Goal: Task Accomplishment & Management: Use online tool/utility

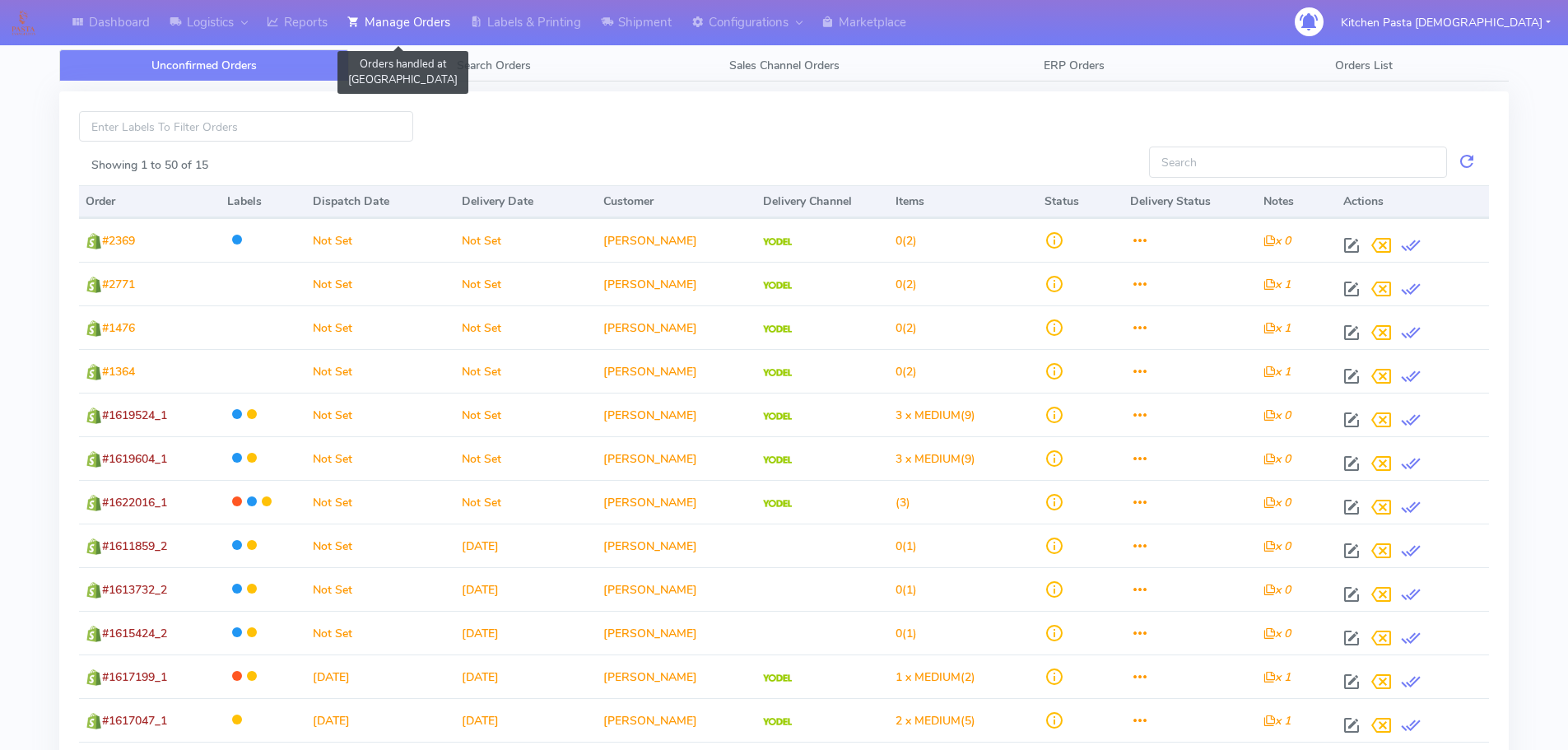
click at [386, 18] on link "Manage Orders" at bounding box center [399, 22] width 123 height 45
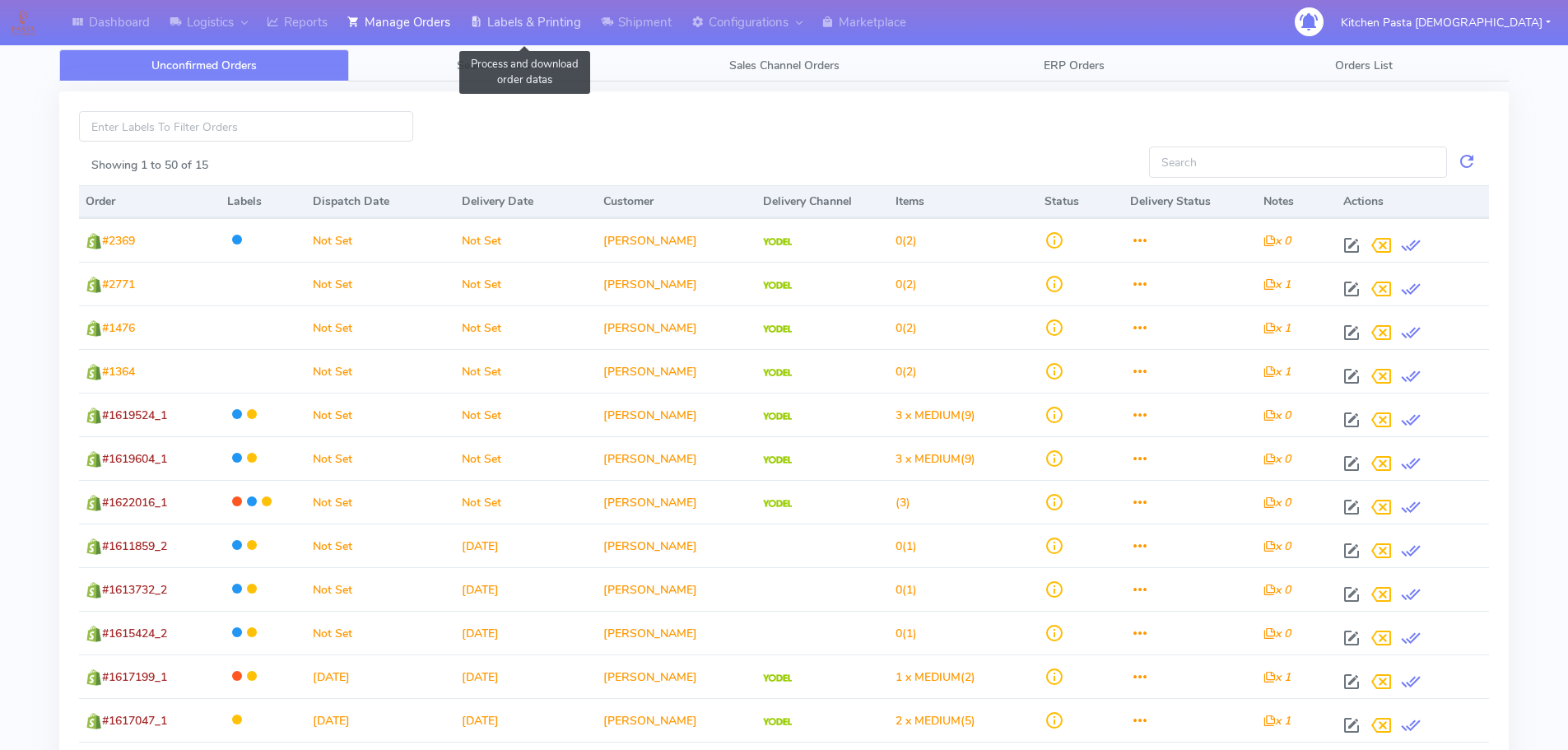
click at [534, 14] on link "Labels & Printing" at bounding box center [526, 22] width 131 height 45
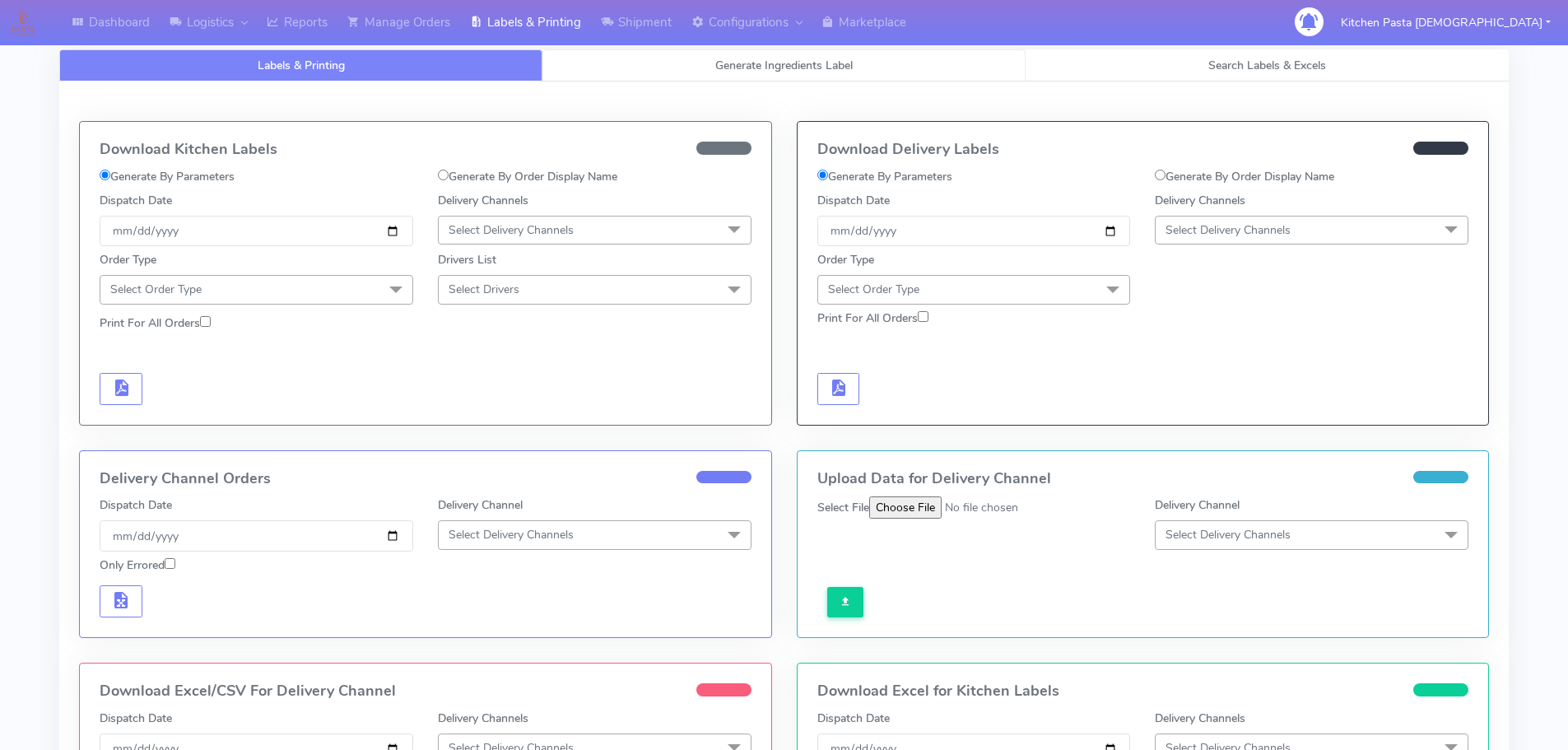
click at [845, 61] on span "Generate Ingredients Label" at bounding box center [784, 66] width 137 height 15
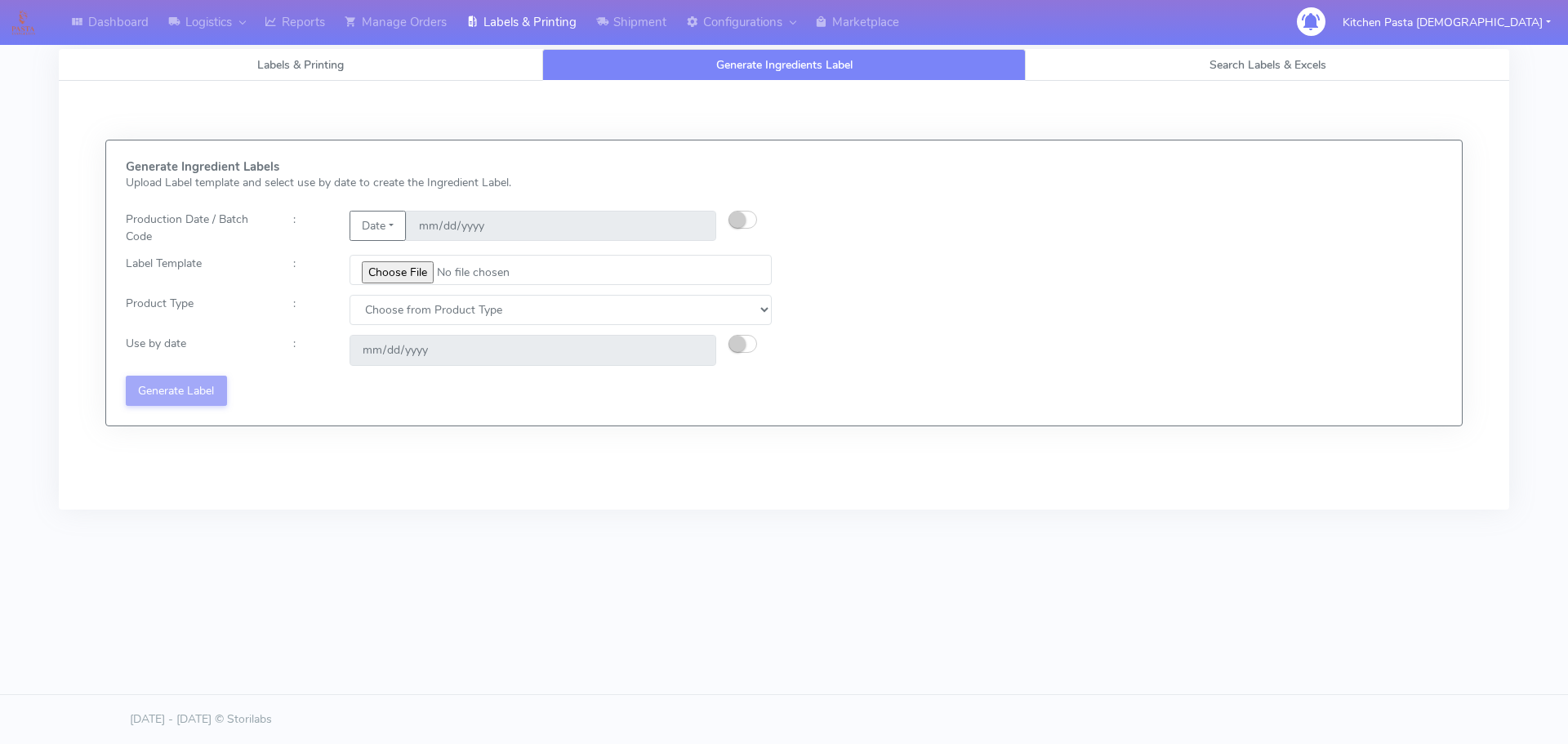
click at [748, 224] on button "button" at bounding box center [743, 219] width 29 height 18
click at [690, 222] on input "[DATE]" at bounding box center [561, 226] width 310 height 30
type input "[DATE]"
click at [413, 268] on input "file" at bounding box center [560, 270] width 422 height 30
type input "C:\fakepath\Classic Tiramisu V1.jpg"
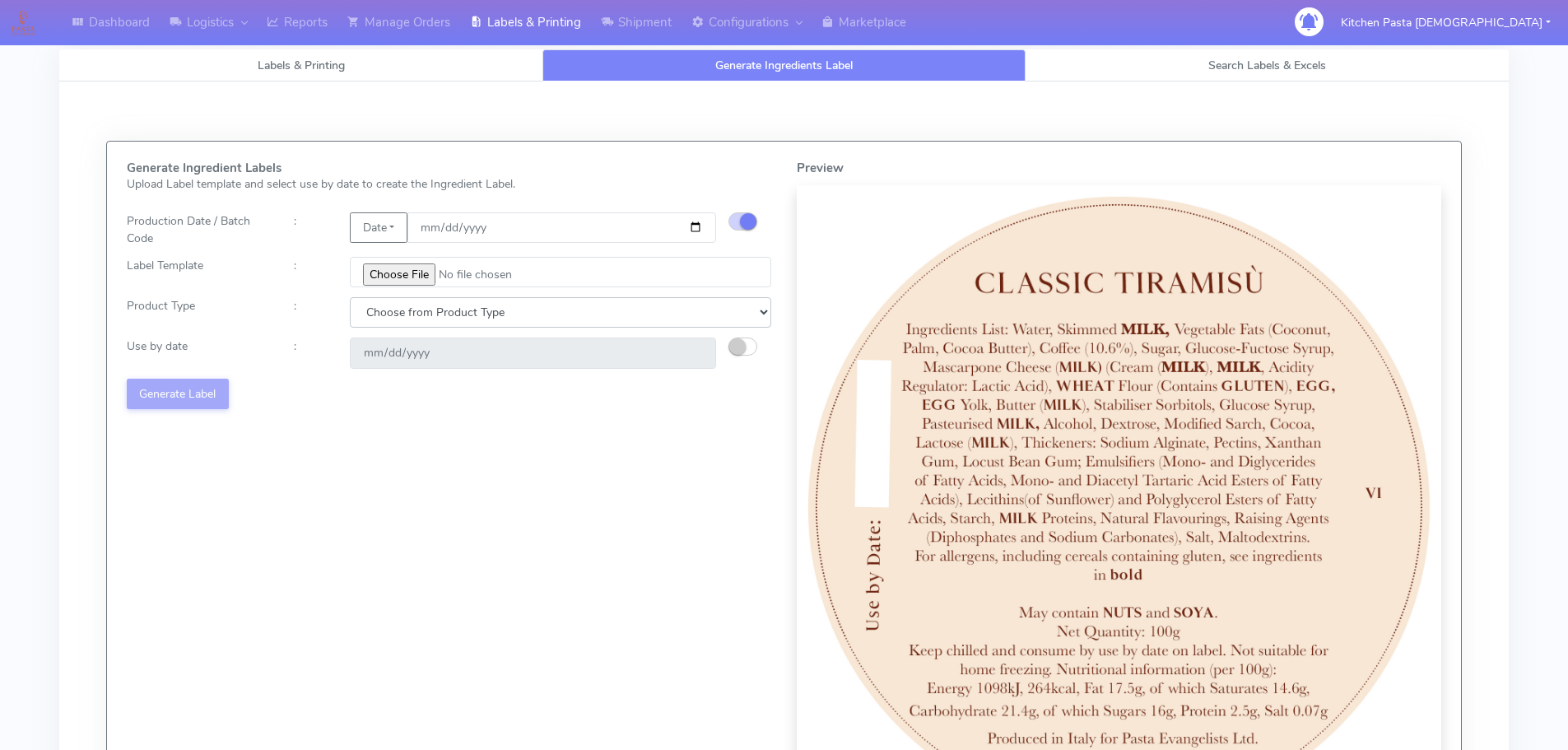
click at [419, 326] on select "Choose from Product Type ECOM ERETAIL CIRCULAR CIRC_DESERTS LASAGNE" at bounding box center [560, 313] width 421 height 31
select select "3"
click at [350, 297] on select "Choose from Product Type ECOM ERETAIL CIRCULAR CIRC_DESERTS LASAGNE" at bounding box center [560, 313] width 421 height 31
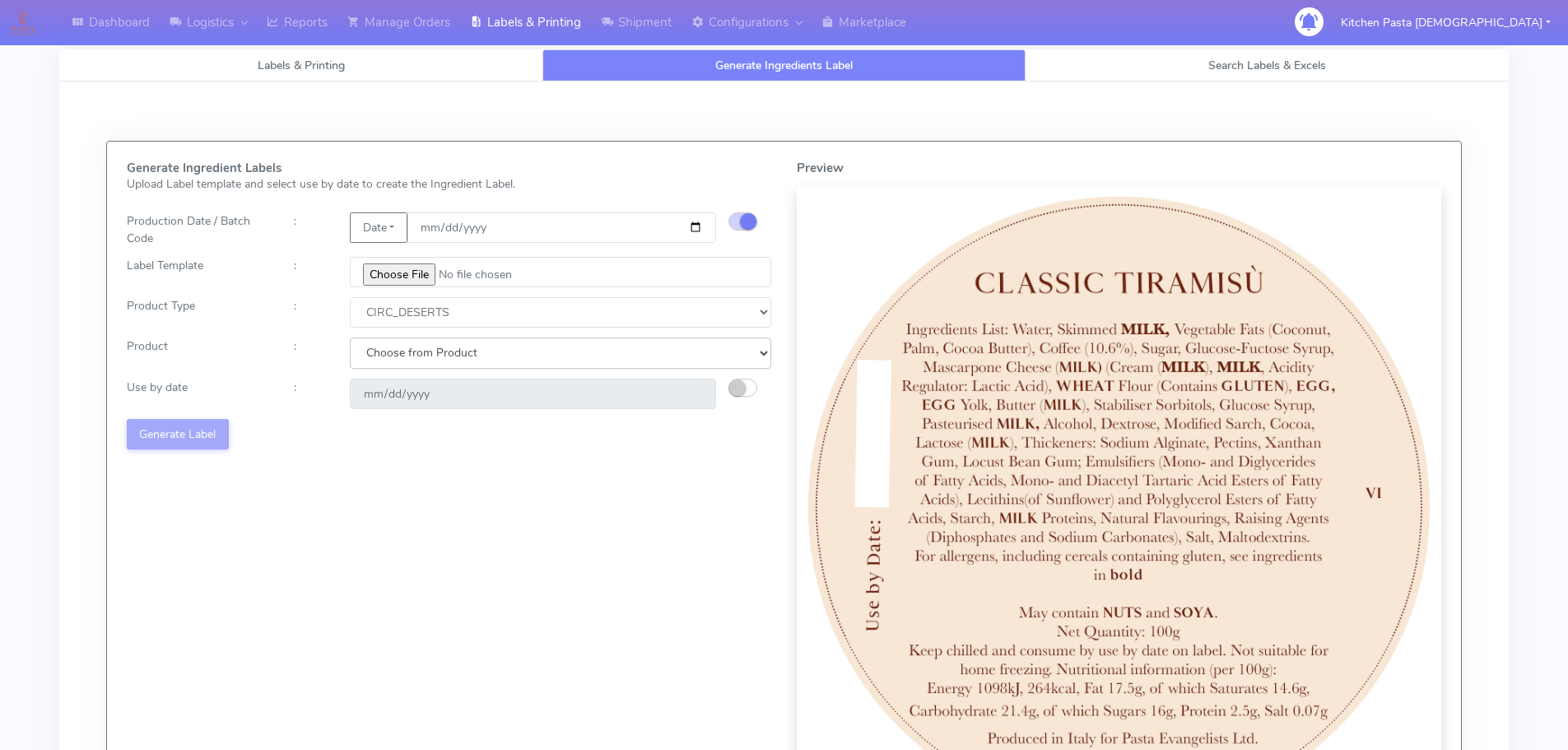
click at [520, 351] on select "Choose from Product CLASSIC_TIRAMISU CREMA_AMARENA PROFITEROLES" at bounding box center [560, 353] width 421 height 31
select select "0"
click at [350, 338] on select "Choose from Product CLASSIC_TIRAMISU CREMA_AMARENA PROFITEROLES" at bounding box center [560, 353] width 421 height 31
click at [749, 374] on div "Generate Ingredient Labels Upload Label template and select use by date to crea…" at bounding box center [449, 495] width 670 height 668
click at [738, 389] on small "button" at bounding box center [738, 387] width 16 height 16
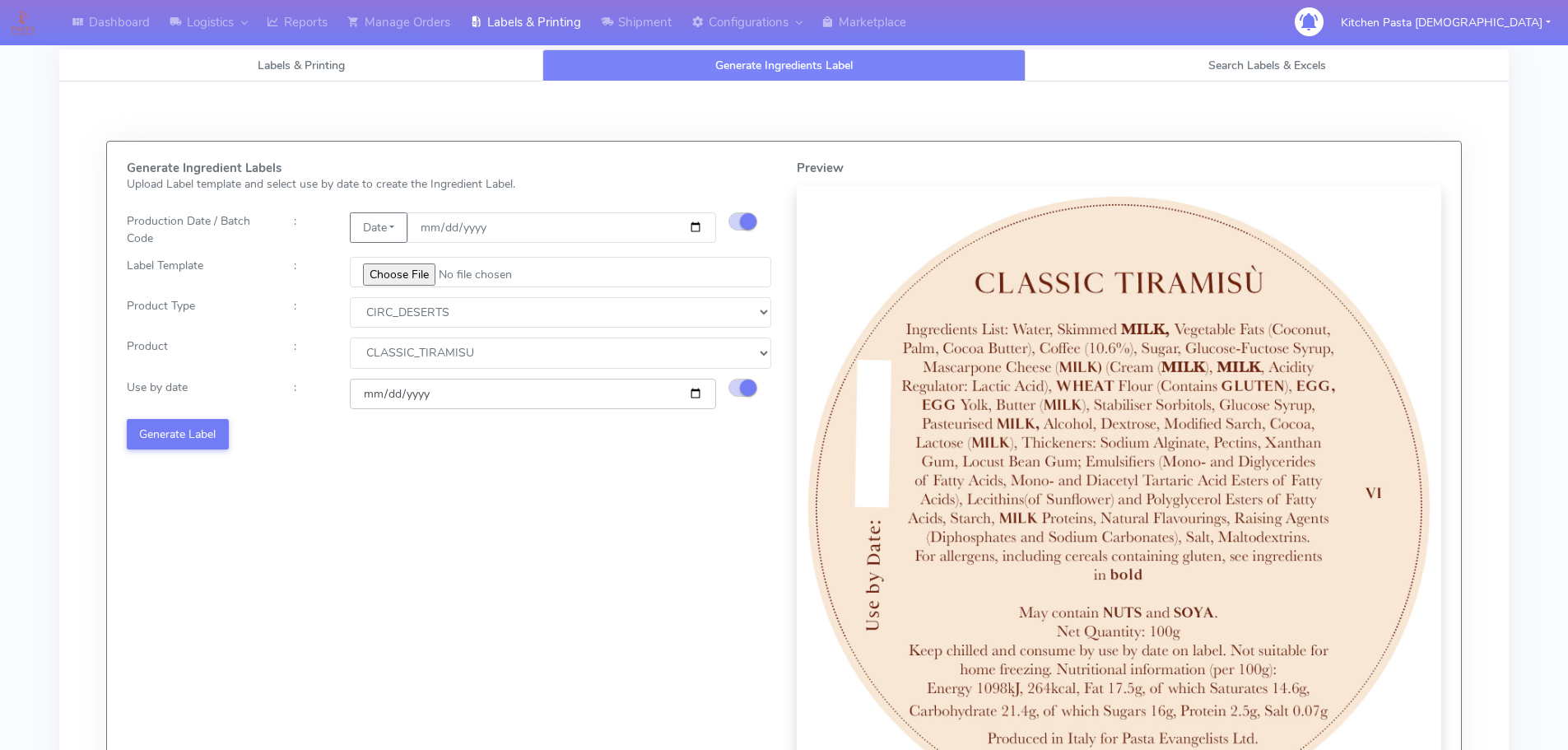
click at [691, 395] on input "[DATE]" at bounding box center [533, 394] width 367 height 31
type input "[DATE]"
click at [217, 446] on button "Generate Label" at bounding box center [178, 434] width 102 height 31
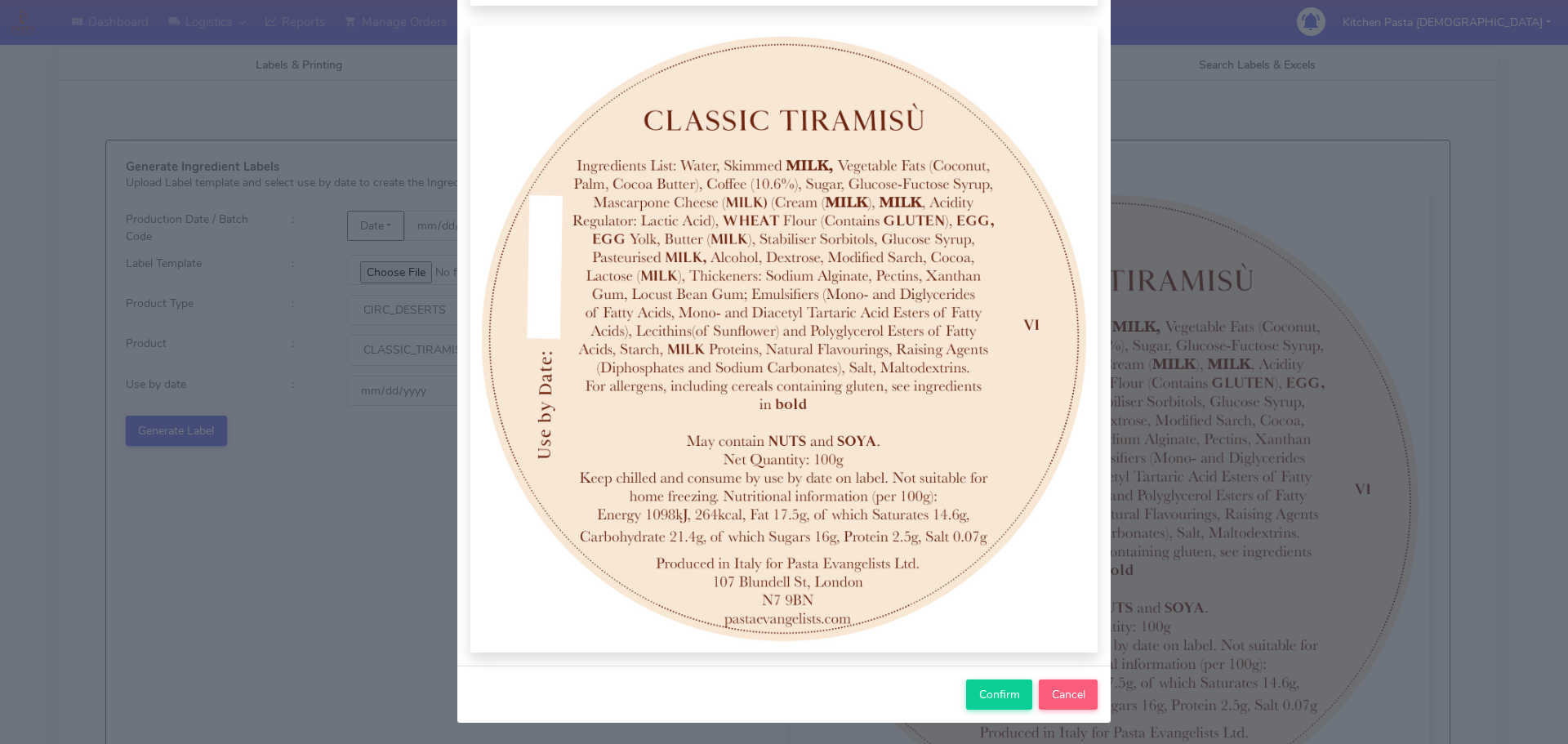
scroll to position [169, 0]
click at [1006, 690] on span "Confirm" at bounding box center [1000, 692] width 41 height 15
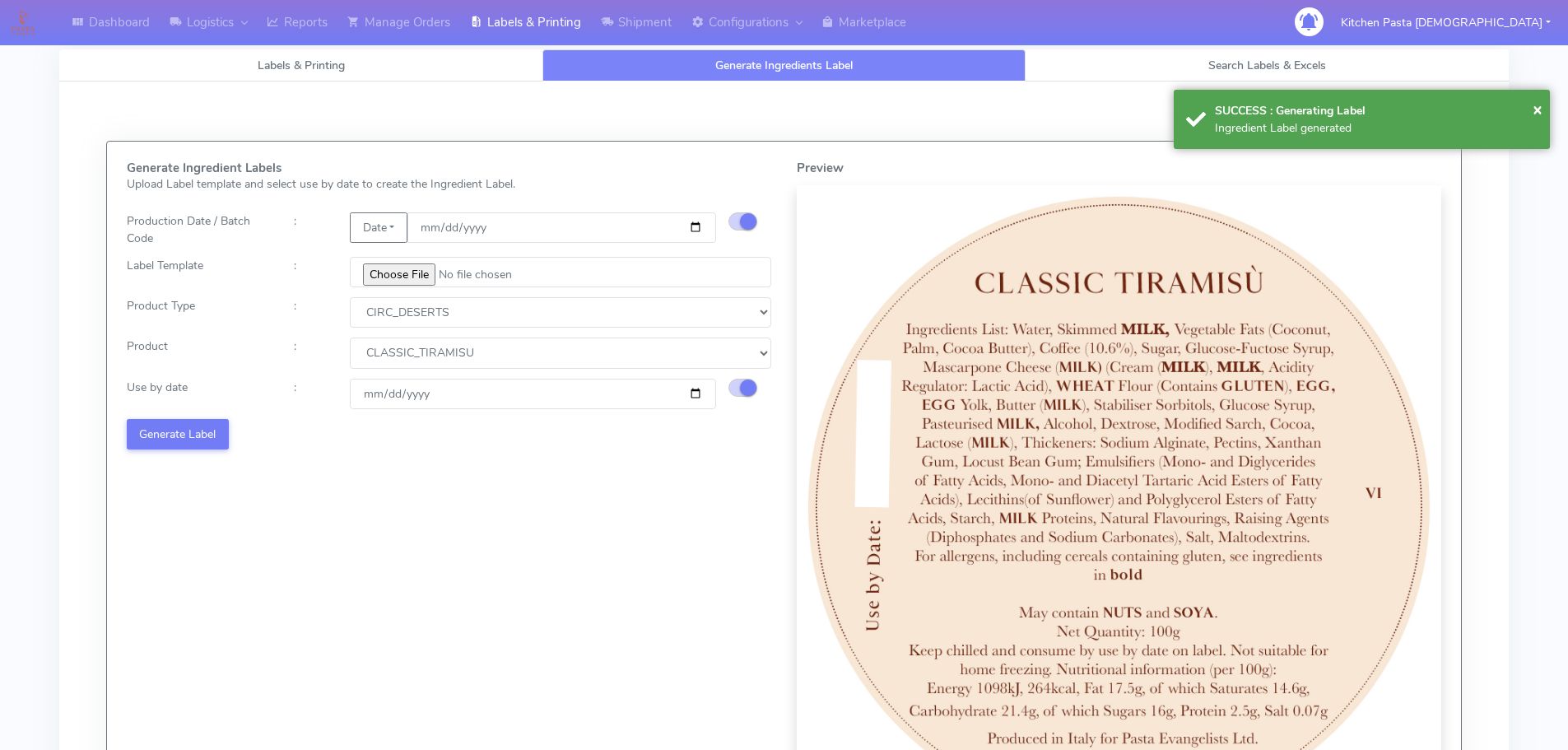
select select
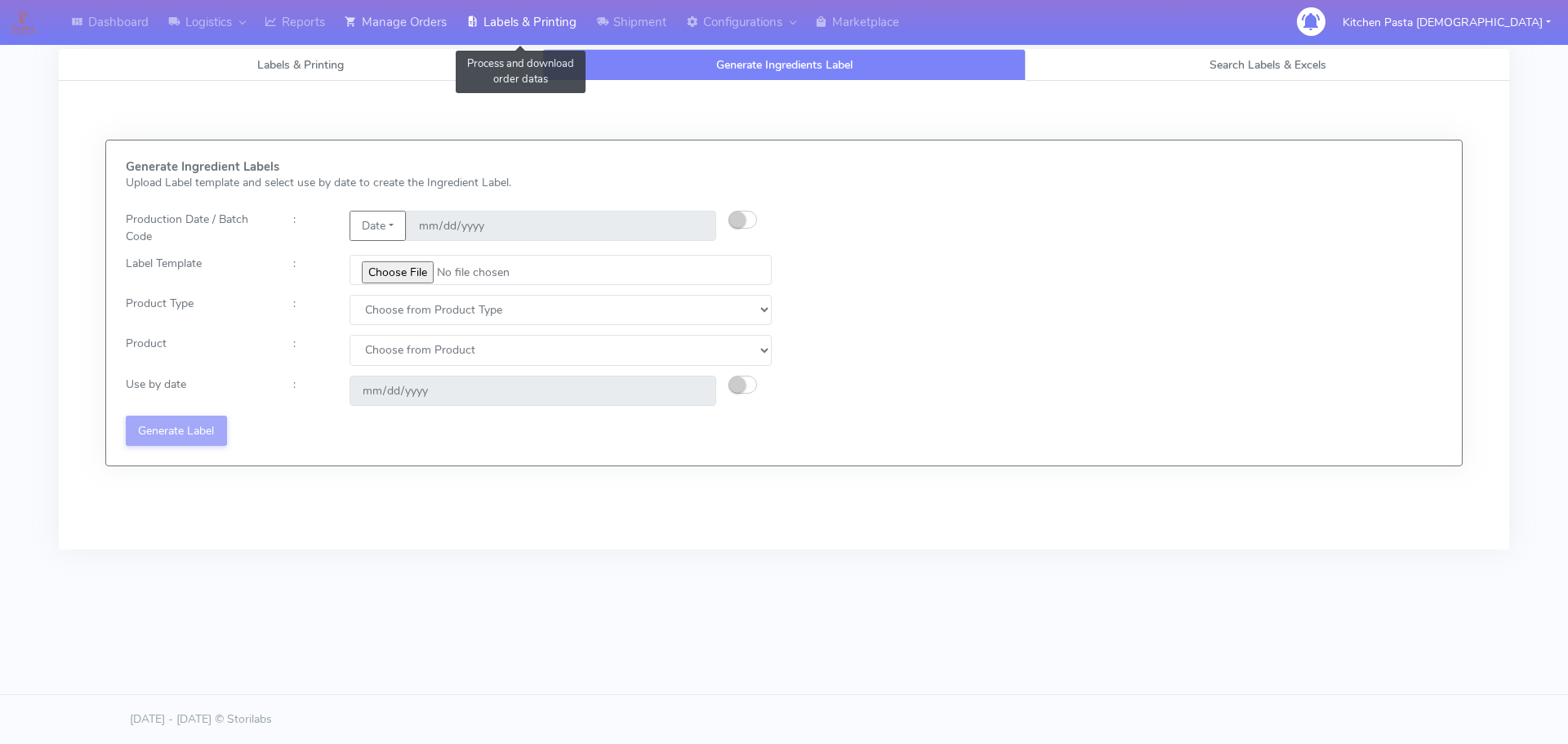
drag, startPoint x: 535, startPoint y: 27, endPoint x: 452, endPoint y: 30, distance: 83.1
click at [535, 27] on link "Labels & Printing" at bounding box center [522, 22] width 130 height 45
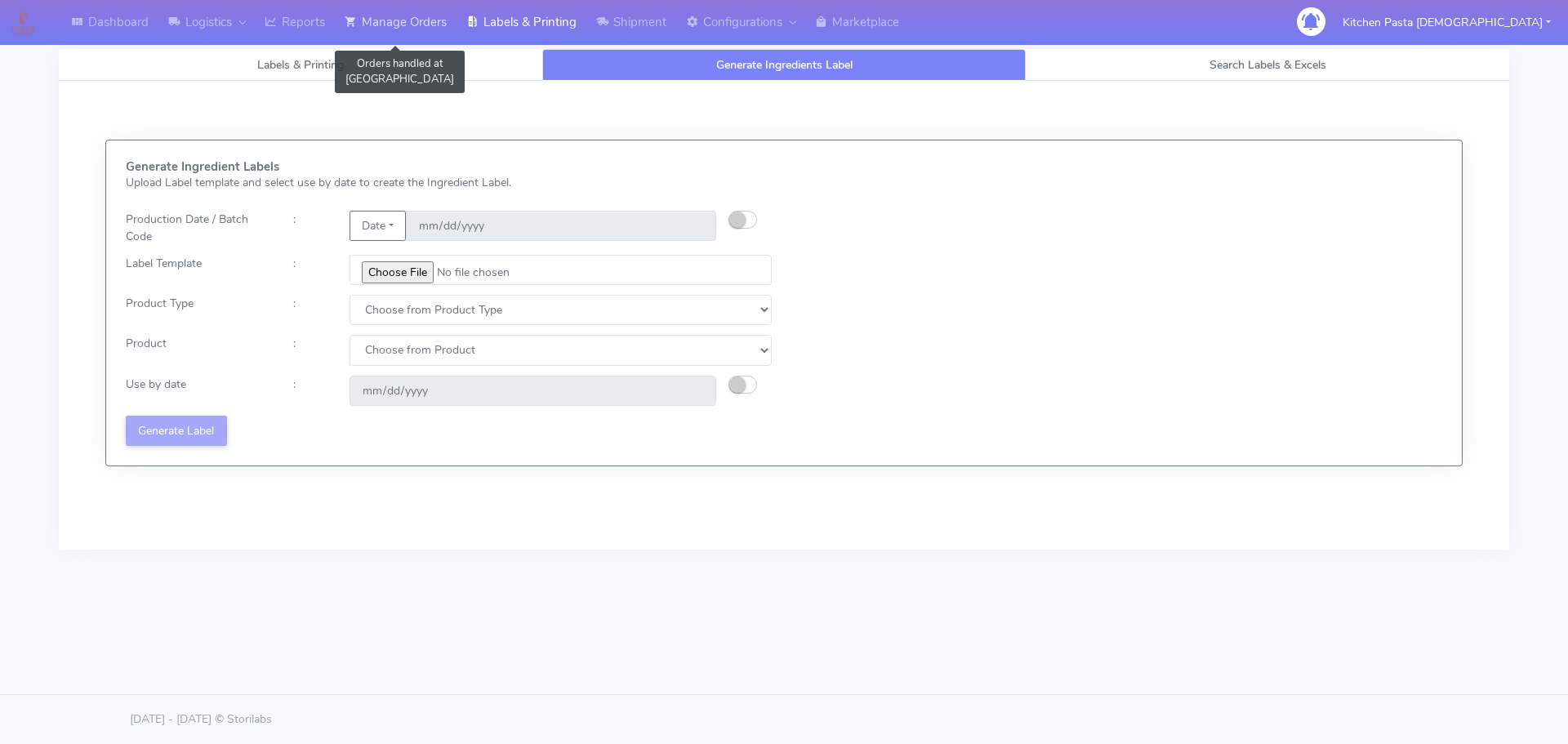
click at [368, 30] on link "Manage Orders" at bounding box center [396, 22] width 122 height 45
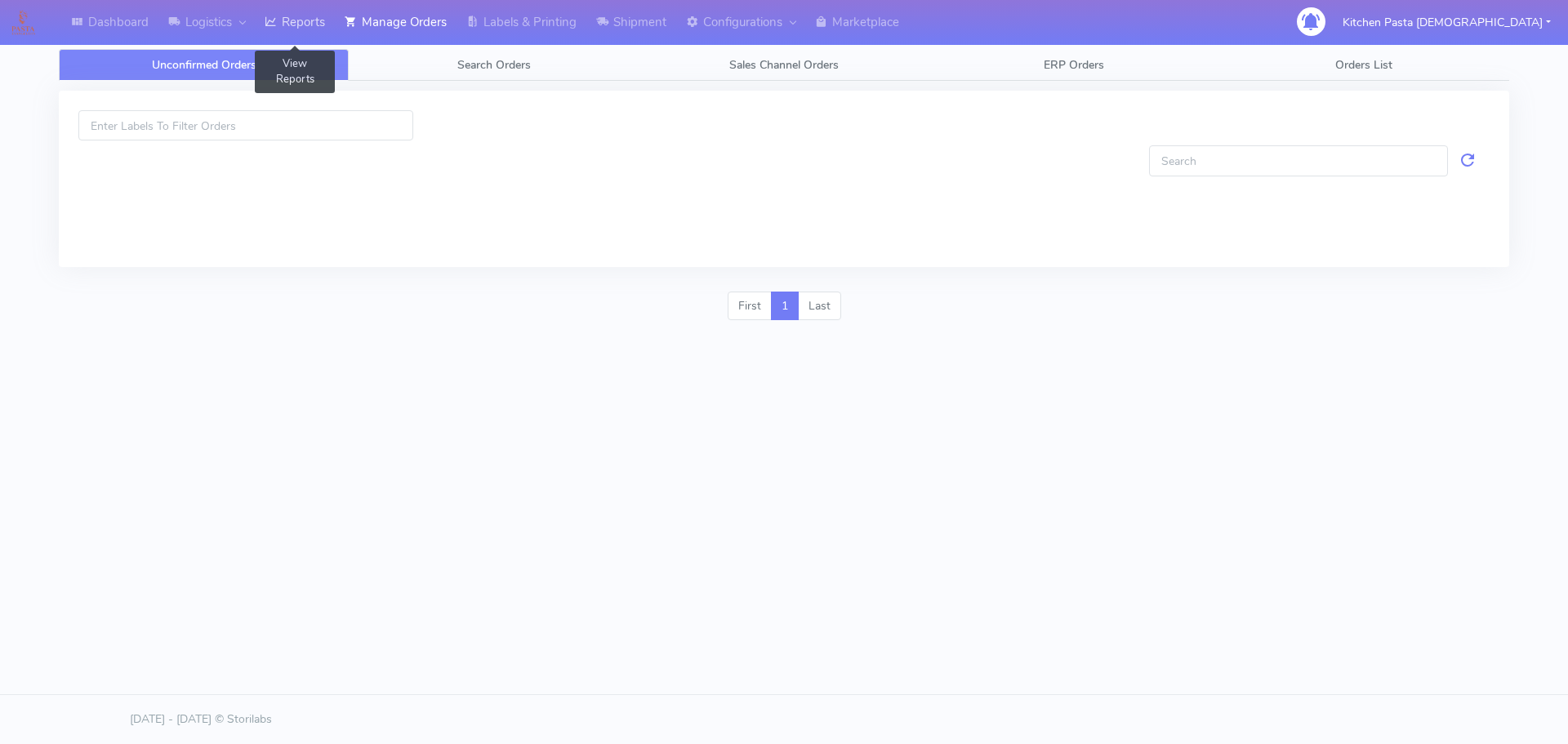
click at [335, 33] on link "Reports" at bounding box center [294, 22] width 80 height 45
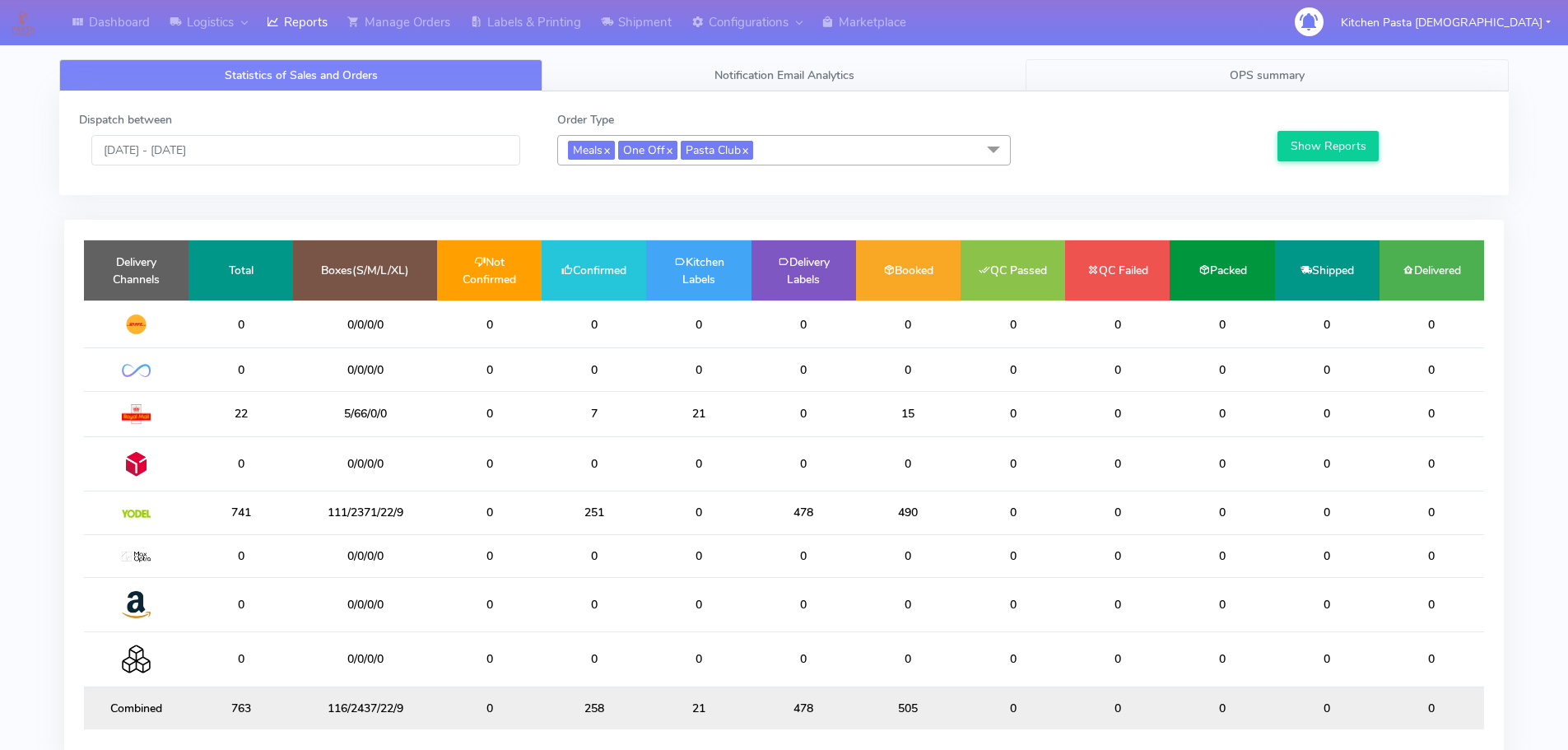
click at [1301, 81] on span "OPS summary" at bounding box center [1268, 75] width 75 height 15
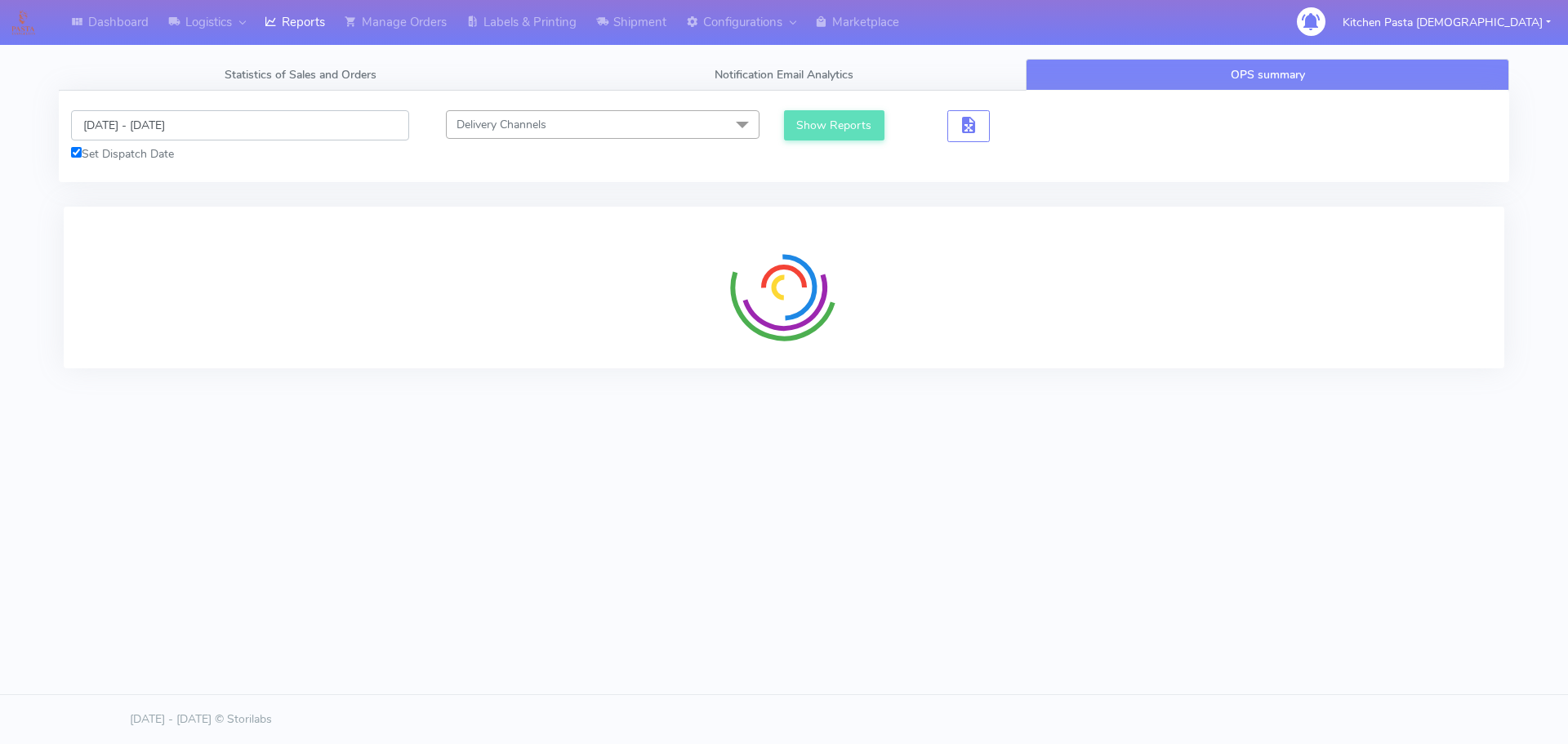
click at [247, 135] on input "[DATE] - [DATE]" at bounding box center [240, 125] width 338 height 30
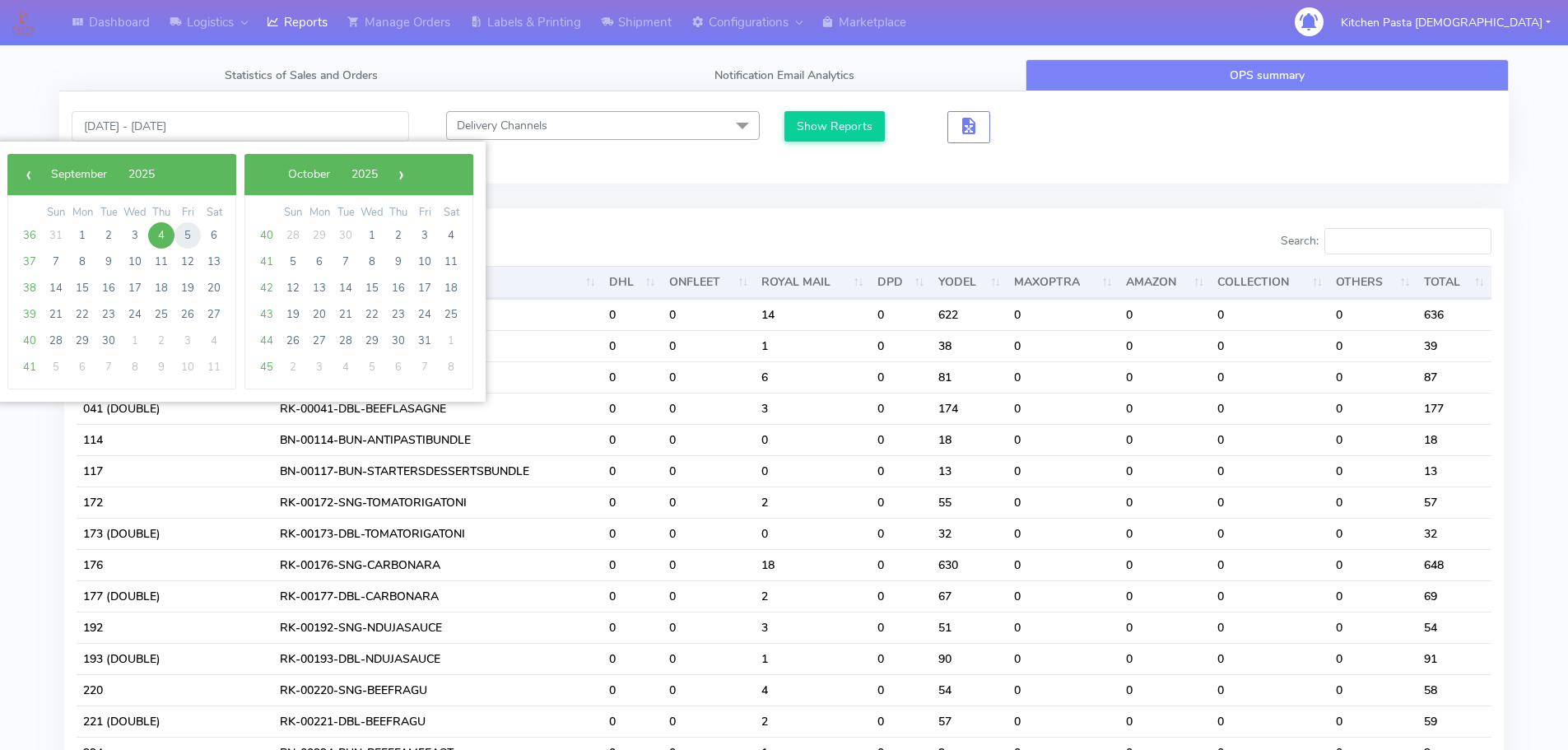
click at [177, 234] on span "5" at bounding box center [188, 235] width 26 height 26
type input "[DATE] - [DATE]"
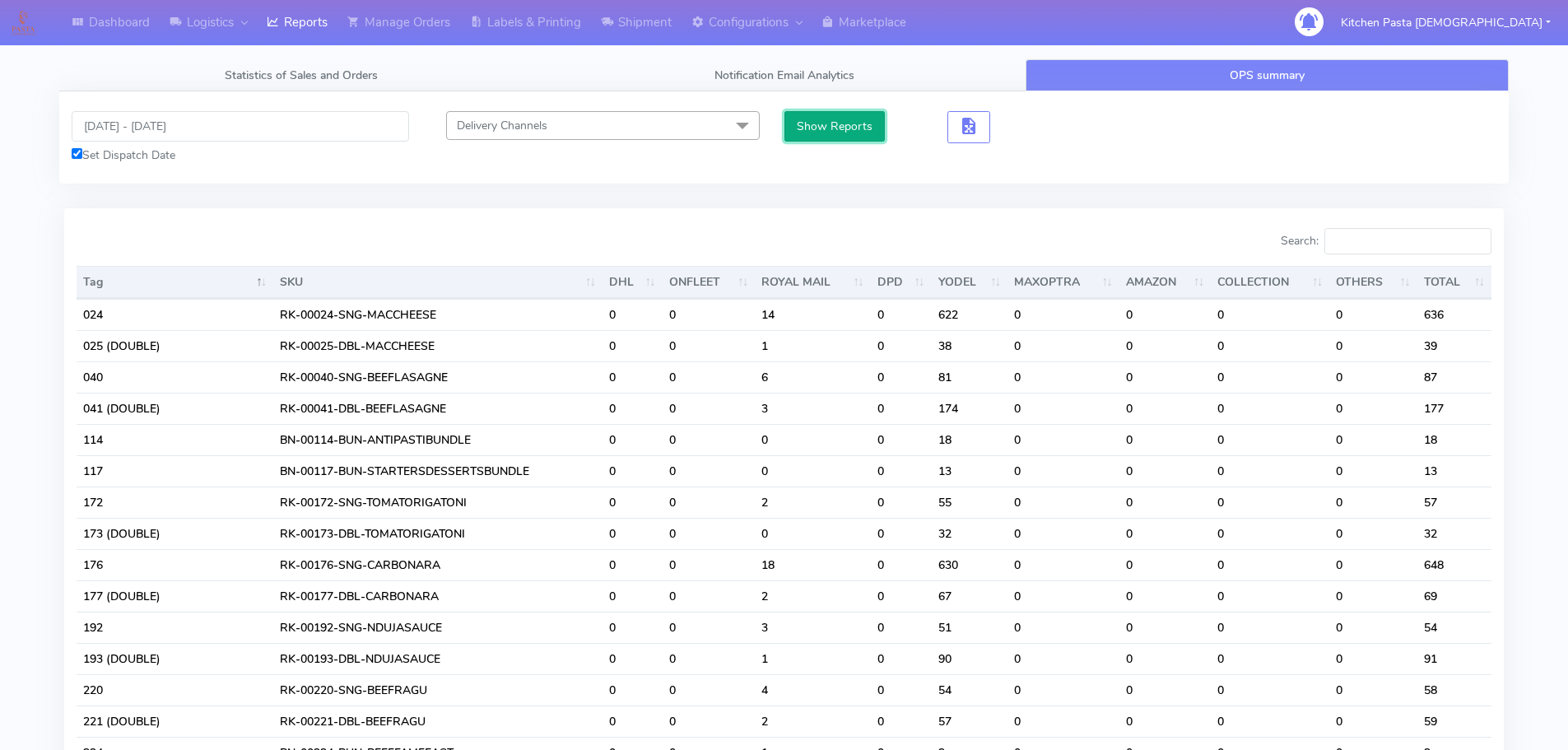
click at [848, 129] on button "Show Reports" at bounding box center [835, 126] width 101 height 31
click at [1368, 243] on input "Search:" at bounding box center [1409, 240] width 167 height 26
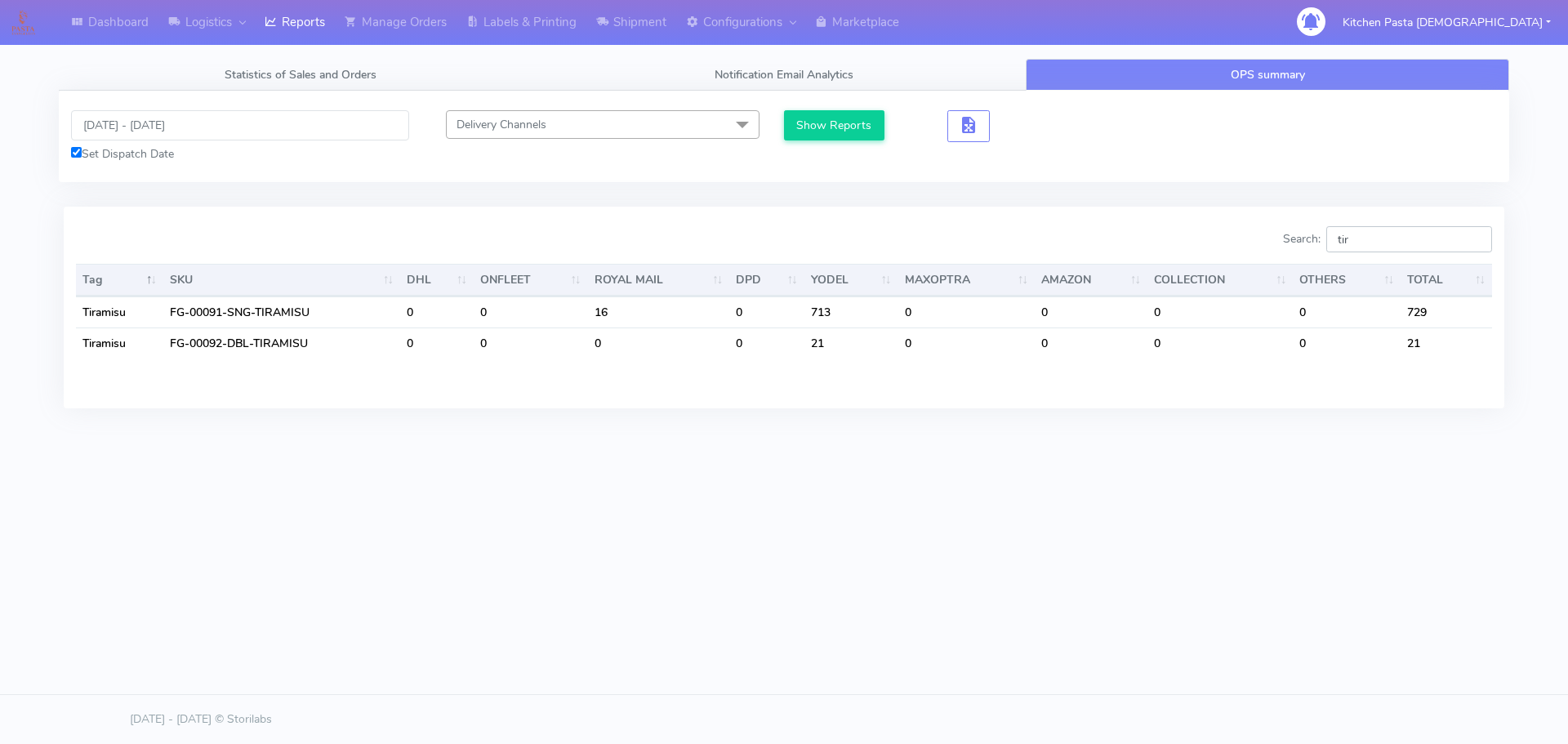
type input "tir"
